Goal: Task Accomplishment & Management: Manage account settings

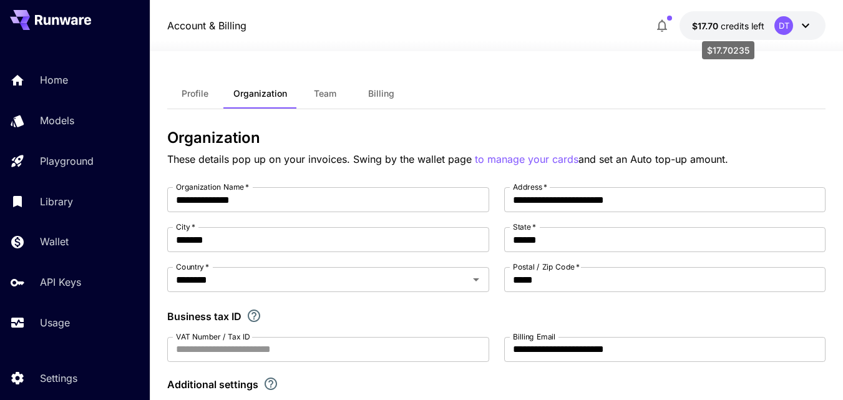
click at [744, 26] on span "credits left" at bounding box center [743, 26] width 44 height 11
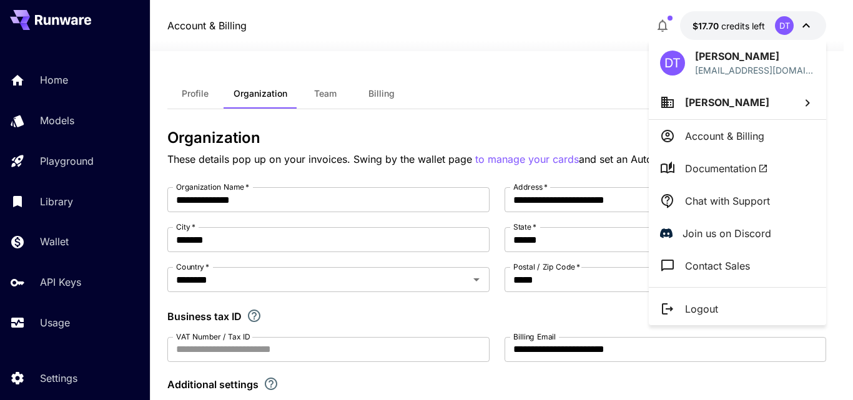
click at [704, 137] on p "Account & Billing" at bounding box center [724, 136] width 79 height 15
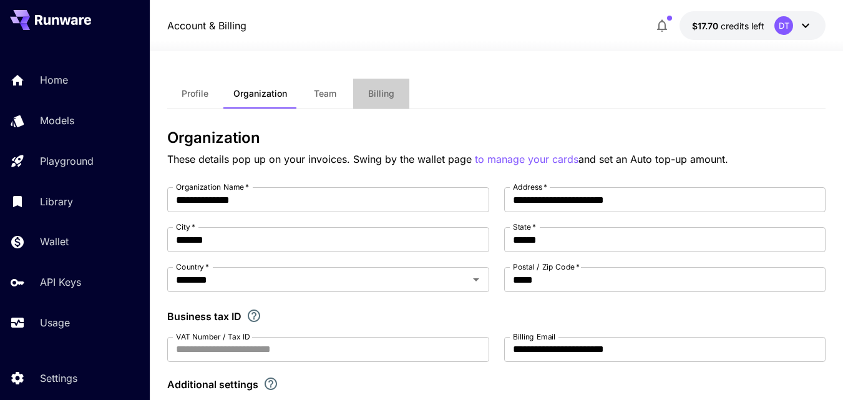
click at [392, 94] on span "Billing" at bounding box center [381, 93] width 26 height 11
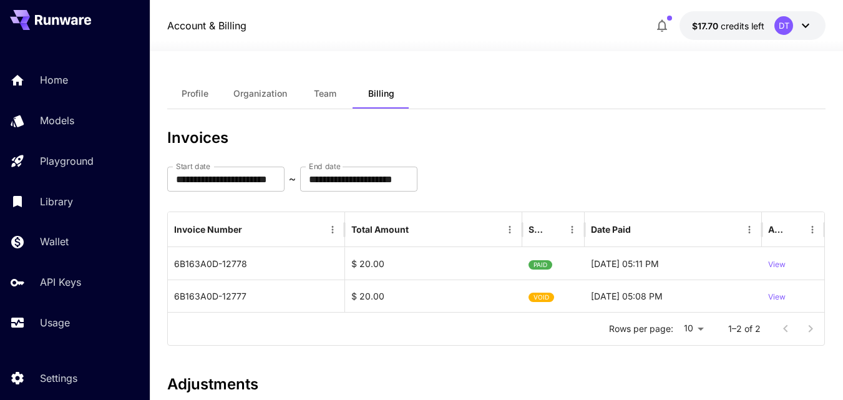
scroll to position [62, 0]
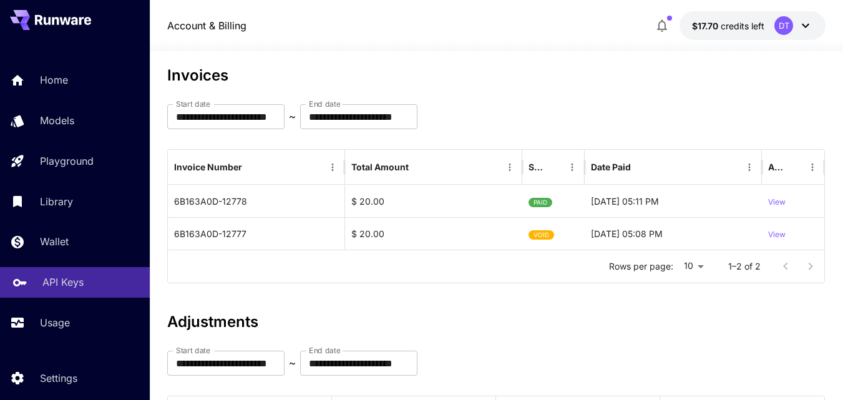
click at [79, 288] on p "API Keys" at bounding box center [62, 282] width 41 height 15
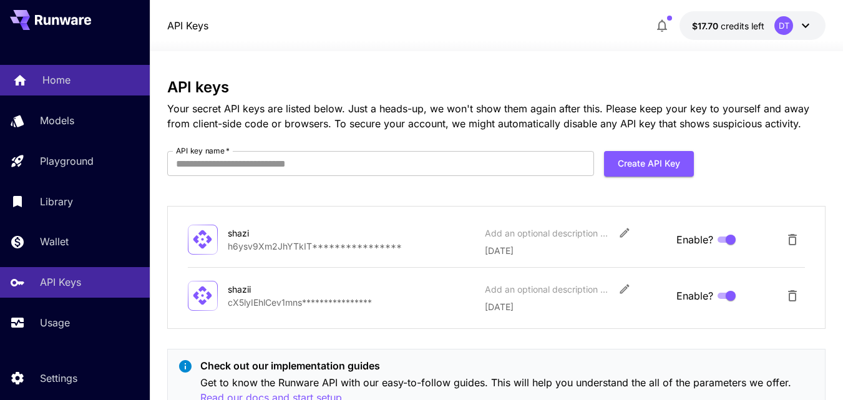
click at [48, 77] on p "Home" at bounding box center [56, 79] width 28 height 15
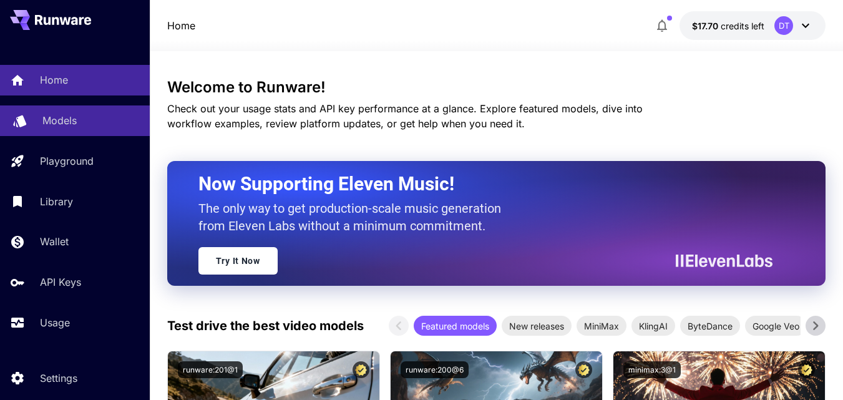
click at [92, 125] on div "Models" at bounding box center [90, 120] width 97 height 15
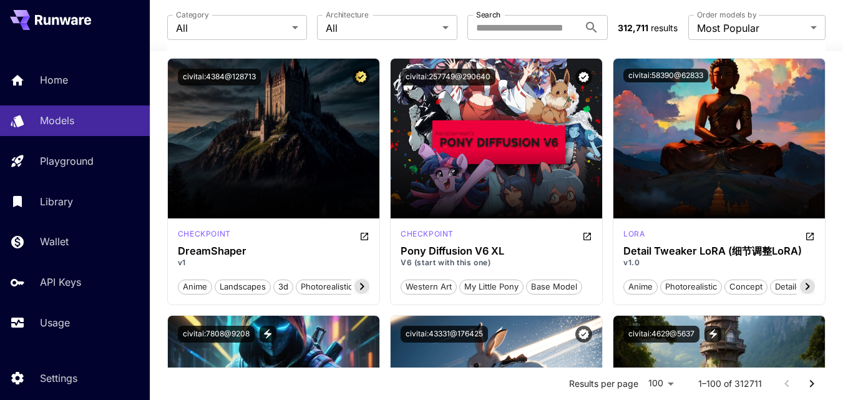
scroll to position [1498, 0]
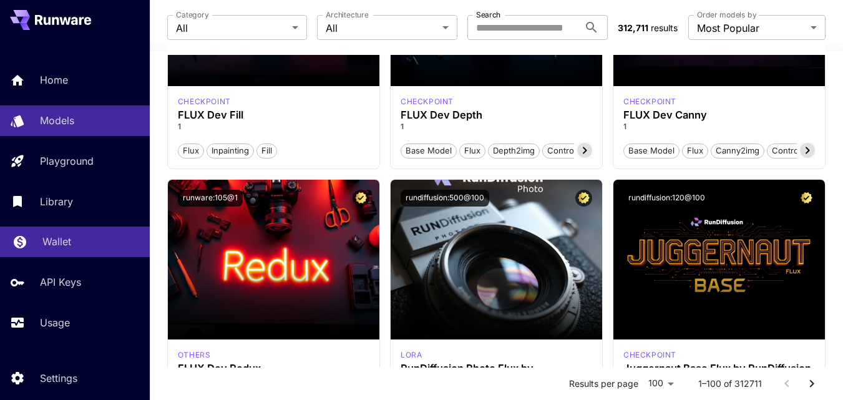
click at [102, 243] on div "Wallet" at bounding box center [90, 241] width 97 height 15
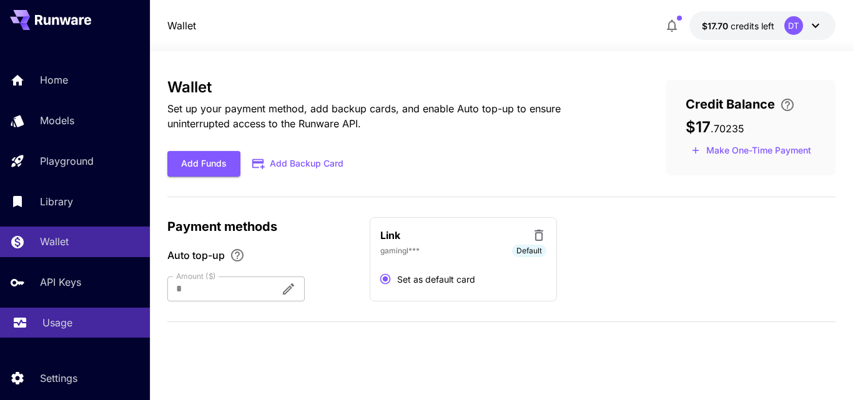
click at [93, 319] on div "Usage" at bounding box center [90, 322] width 97 height 15
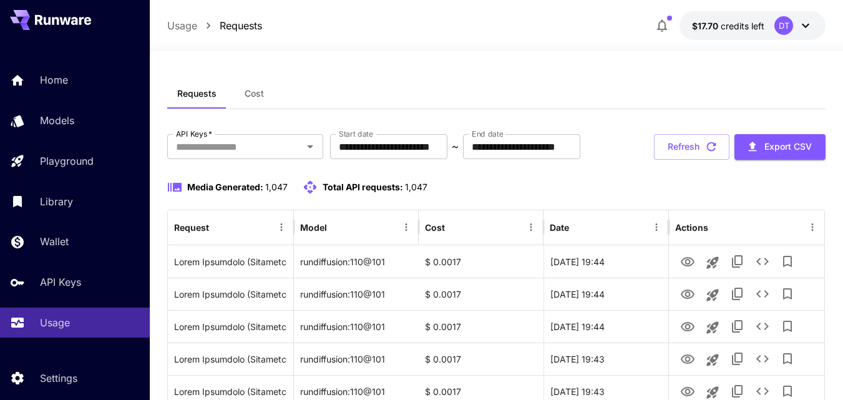
scroll to position [62, 0]
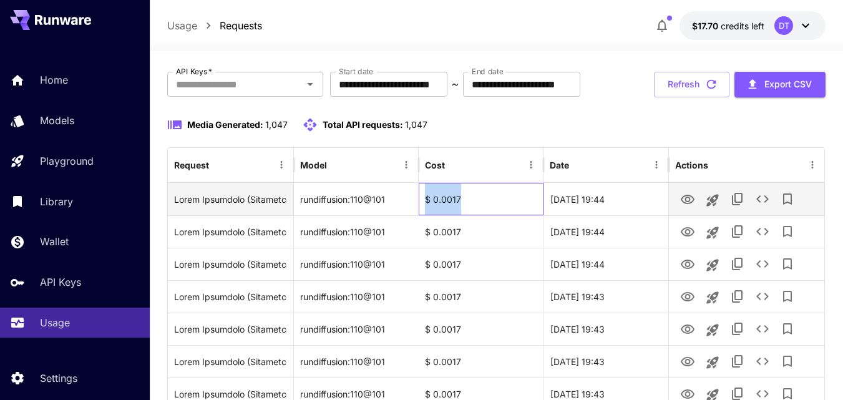
drag, startPoint x: 474, startPoint y: 241, endPoint x: 414, endPoint y: 238, distance: 60.0
click at [414, 215] on div "rundiffusion:110@101 $ 0.0017 [DATE] 19:44" at bounding box center [496, 199] width 657 height 32
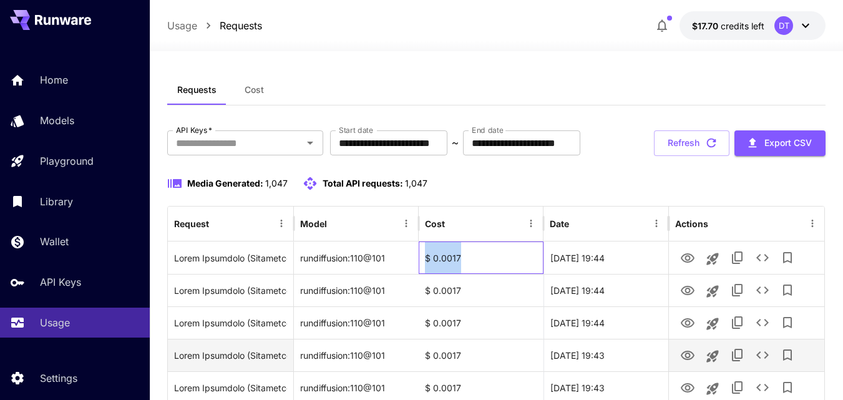
scroll to position [0, 0]
